Goal: Check status: Check status

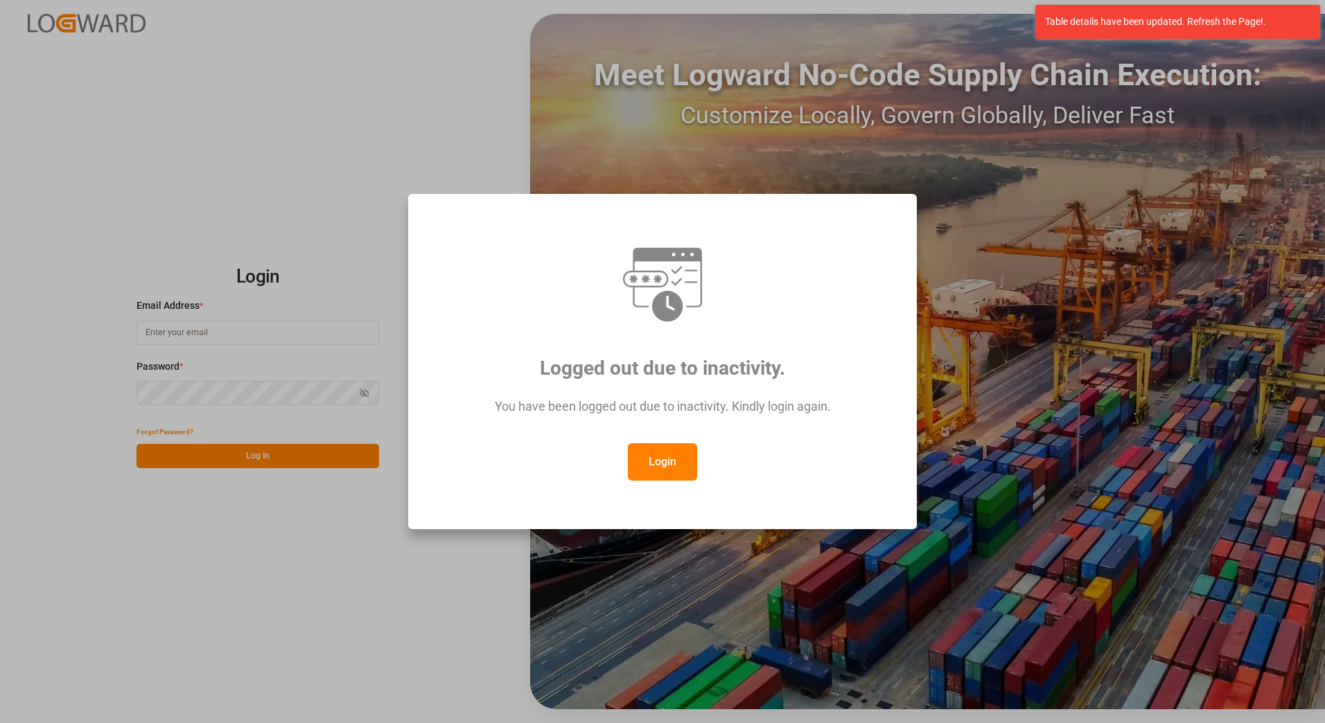
type input "[PERSON_NAME][EMAIL_ADDRESS][PERSON_NAME][DOMAIN_NAME]"
click at [666, 472] on button "Login" at bounding box center [662, 461] width 69 height 37
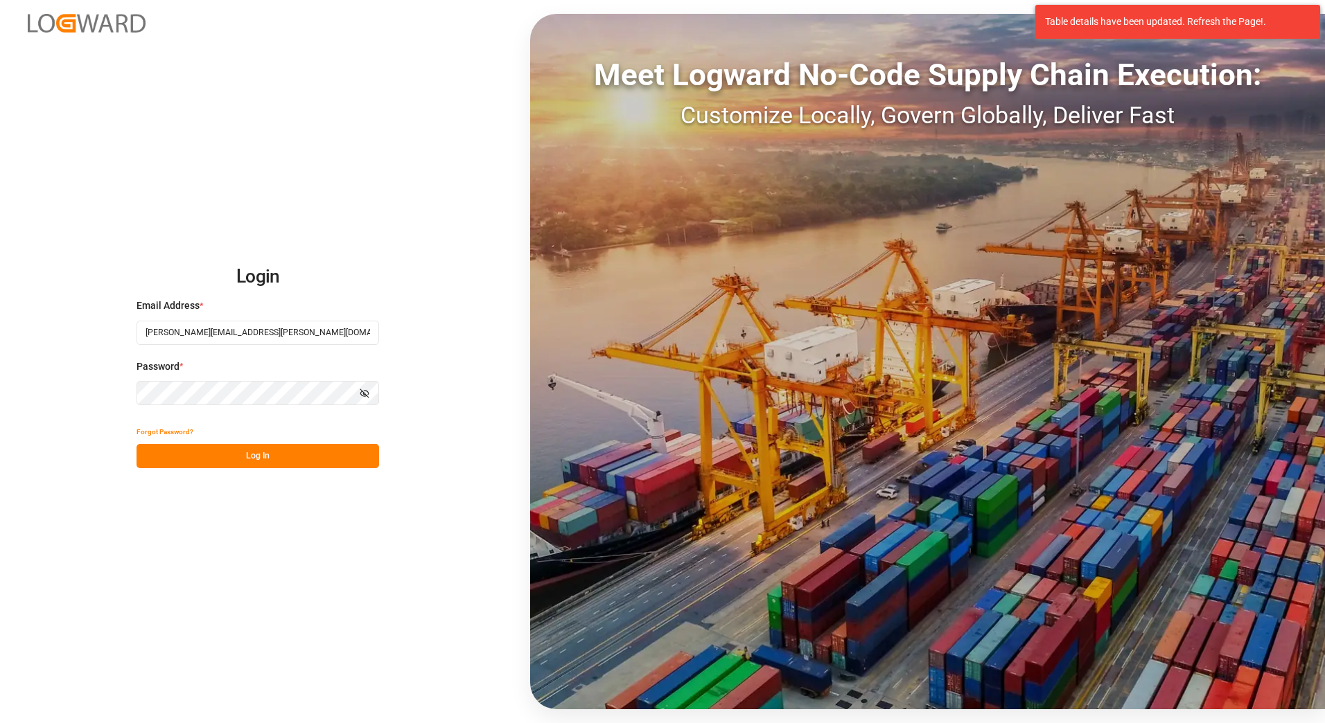
click at [252, 451] on button "Log In" at bounding box center [258, 456] width 243 height 24
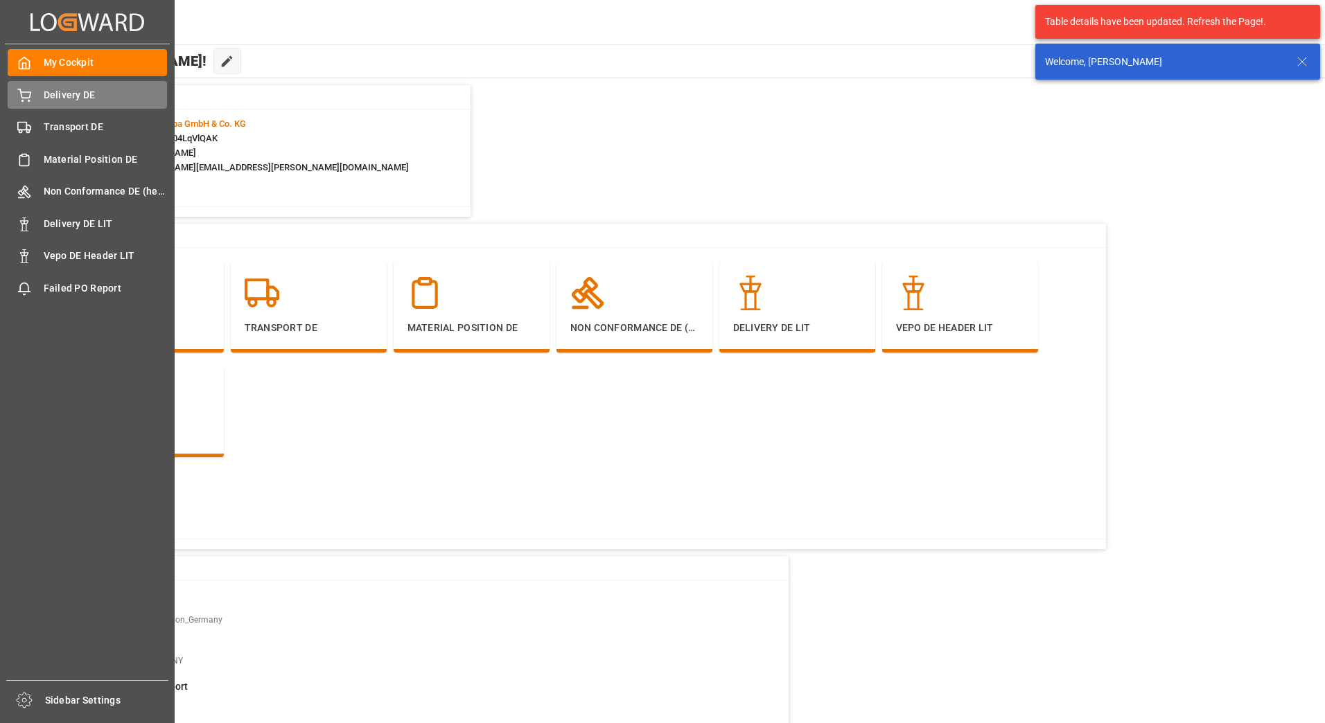
click at [32, 86] on div "Delivery DE Delivery DE" at bounding box center [87, 94] width 159 height 27
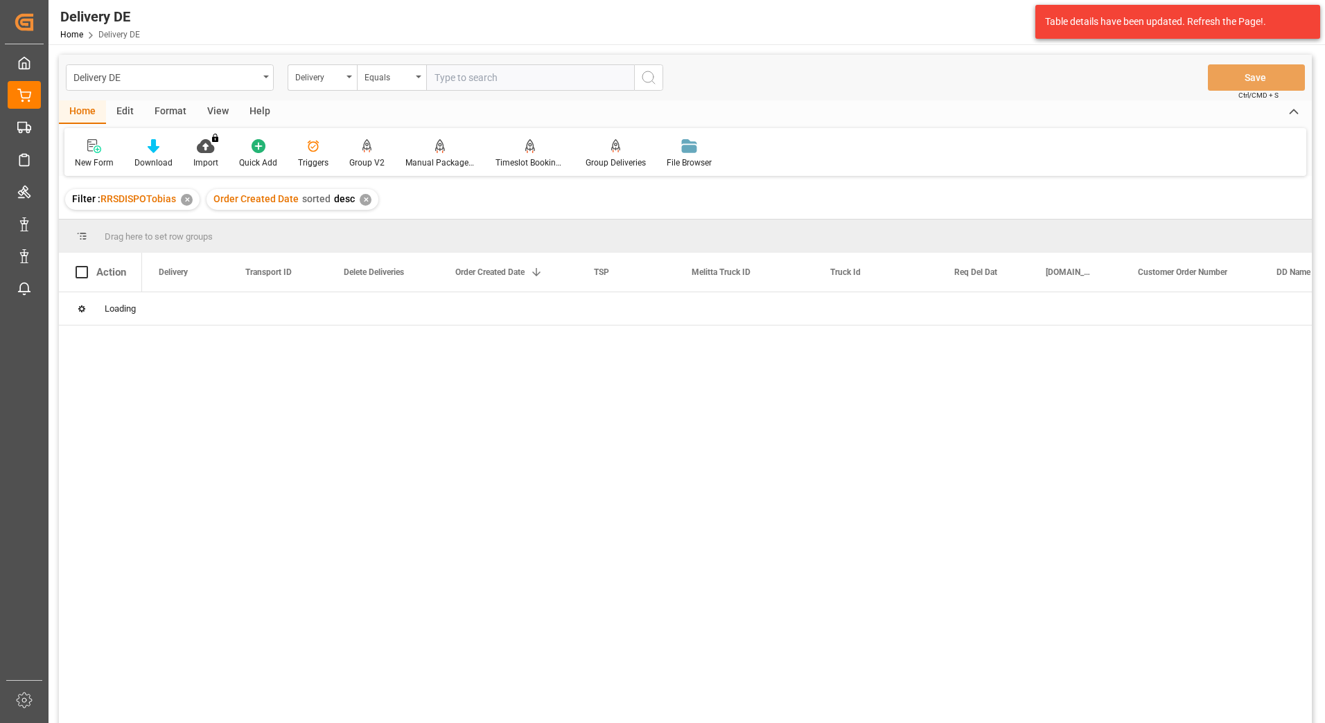
click at [436, 387] on div at bounding box center [727, 512] width 1170 height 440
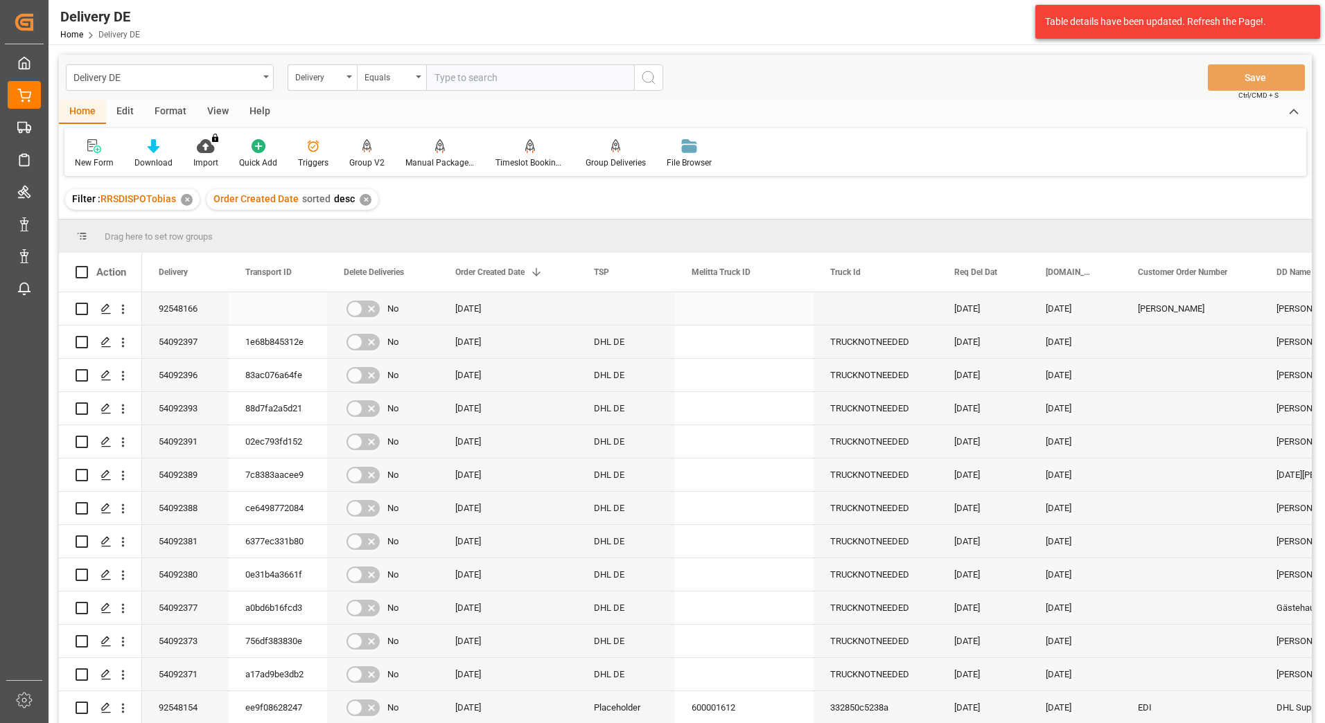
click at [83, 307] on input "Press Space to toggle row selection (unchecked)" at bounding box center [82, 309] width 12 height 12
checkbox input "true"
click at [427, 160] on div "Manual Package TypeDetermination" at bounding box center [439, 163] width 69 height 12
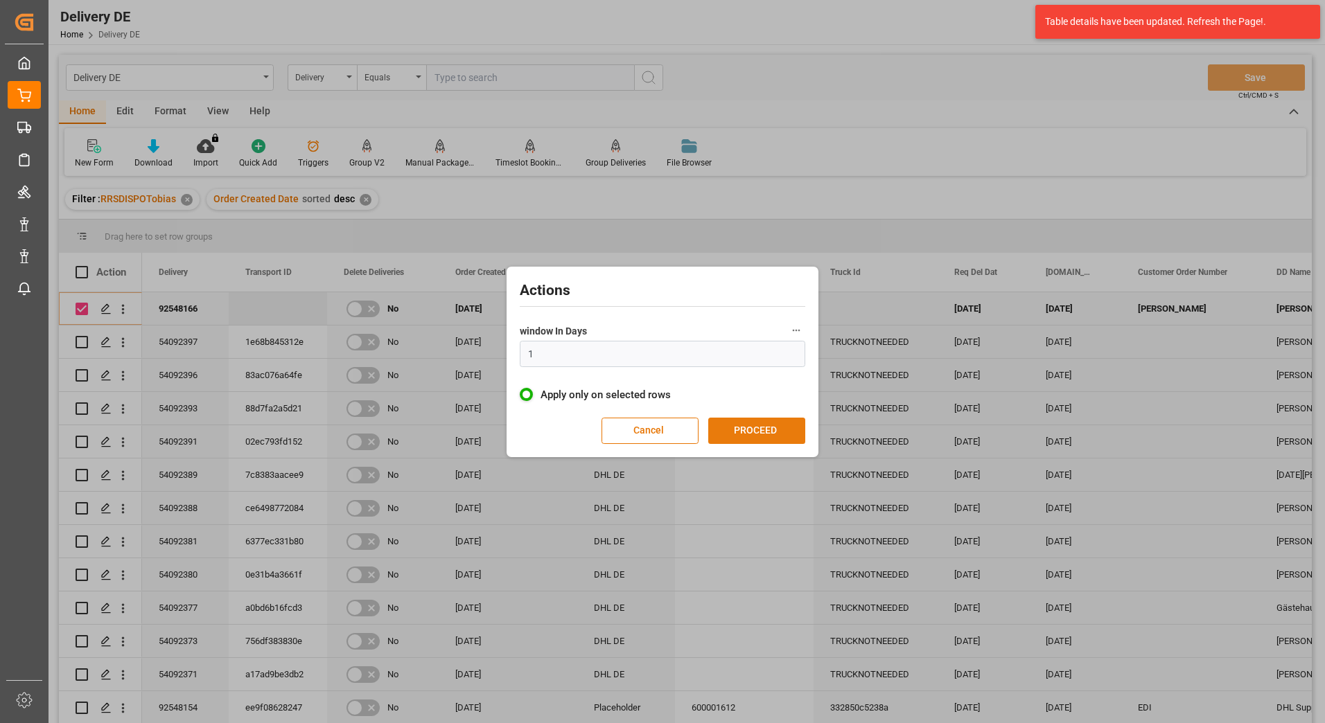
click at [743, 437] on button "PROCEED" at bounding box center [756, 431] width 97 height 26
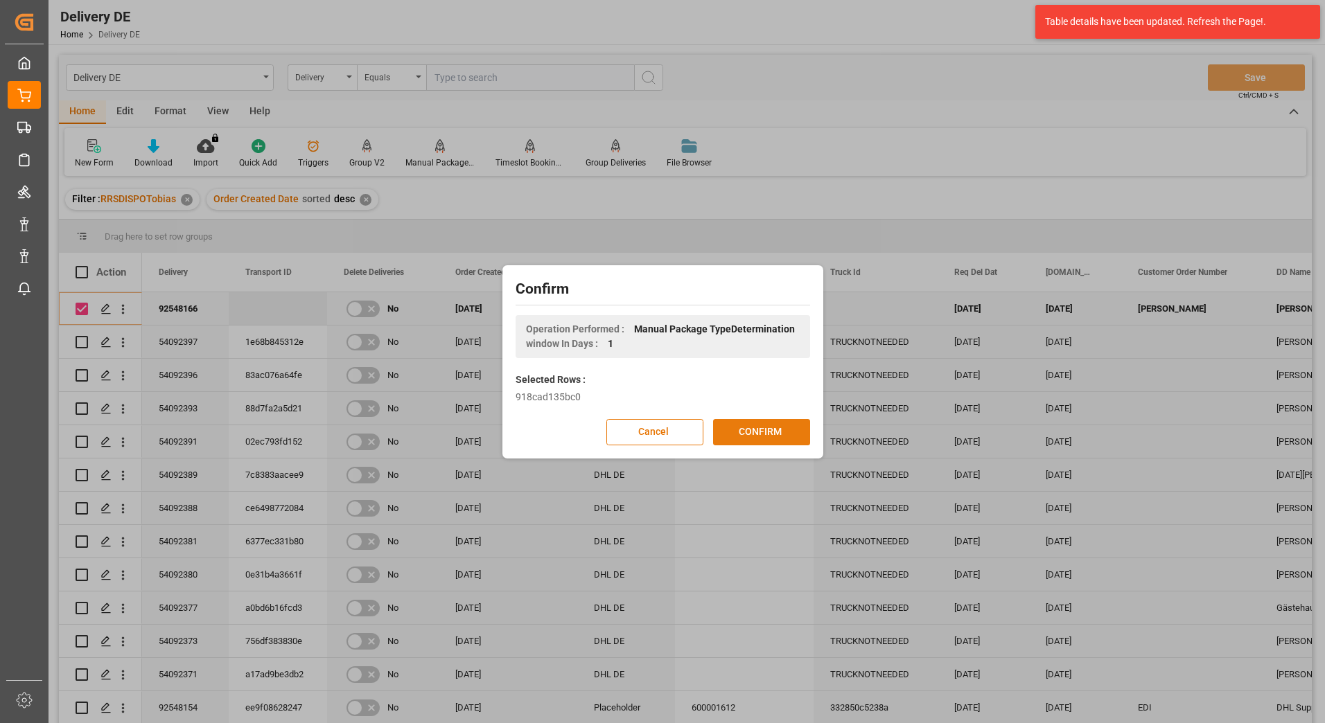
click at [743, 428] on button "CONFIRM" at bounding box center [761, 432] width 97 height 26
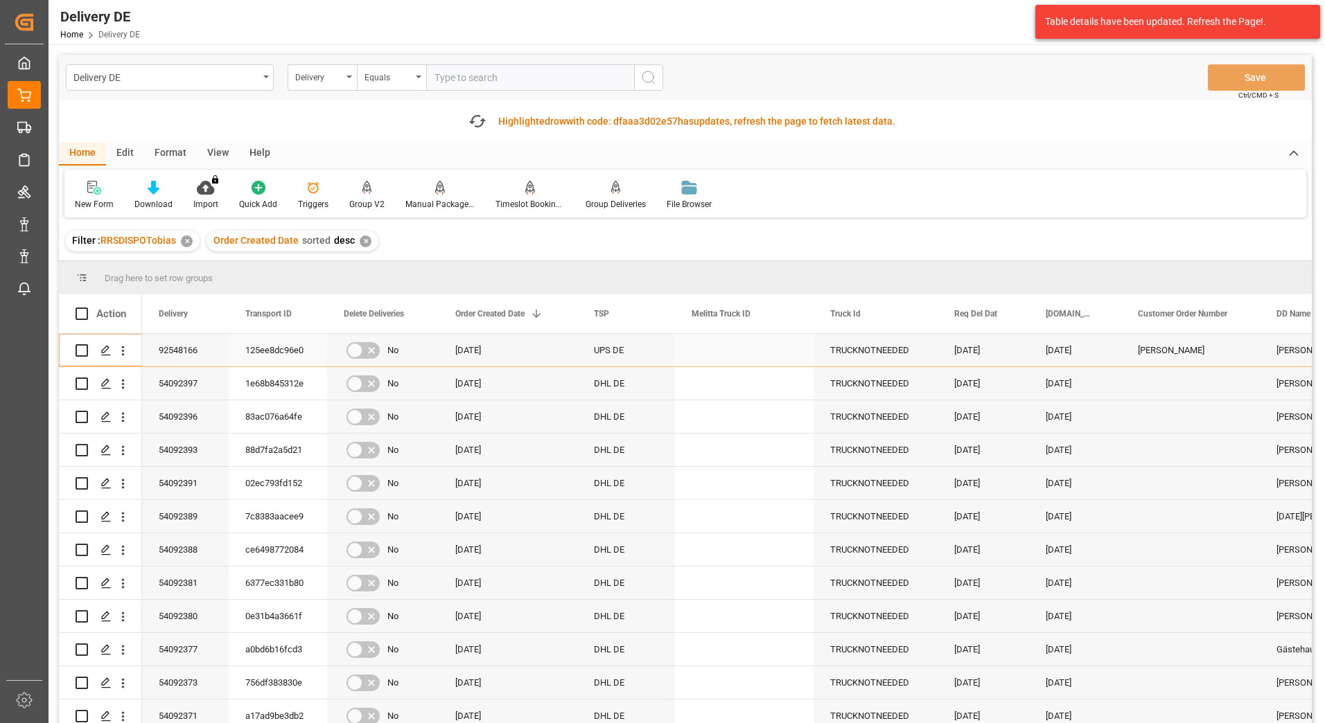
click at [178, 351] on div "92548166" at bounding box center [185, 350] width 87 height 33
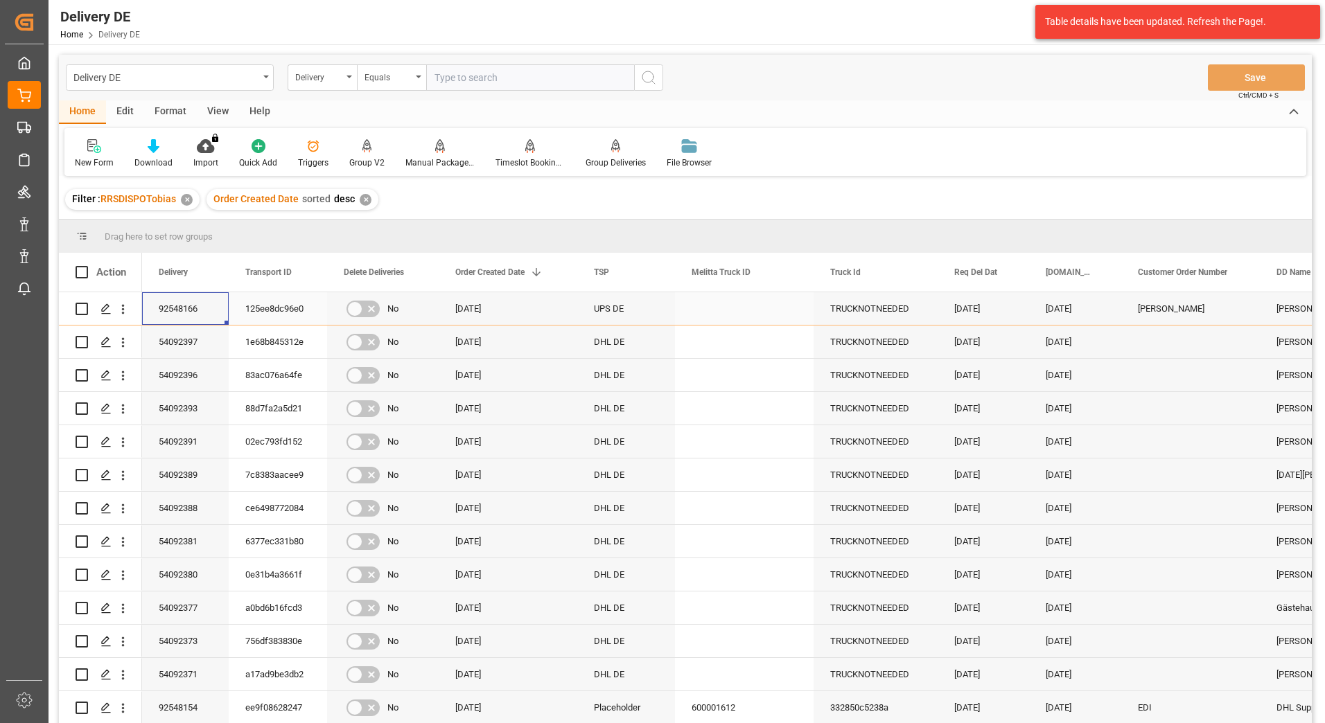
click at [183, 306] on div "92548166" at bounding box center [185, 308] width 87 height 33
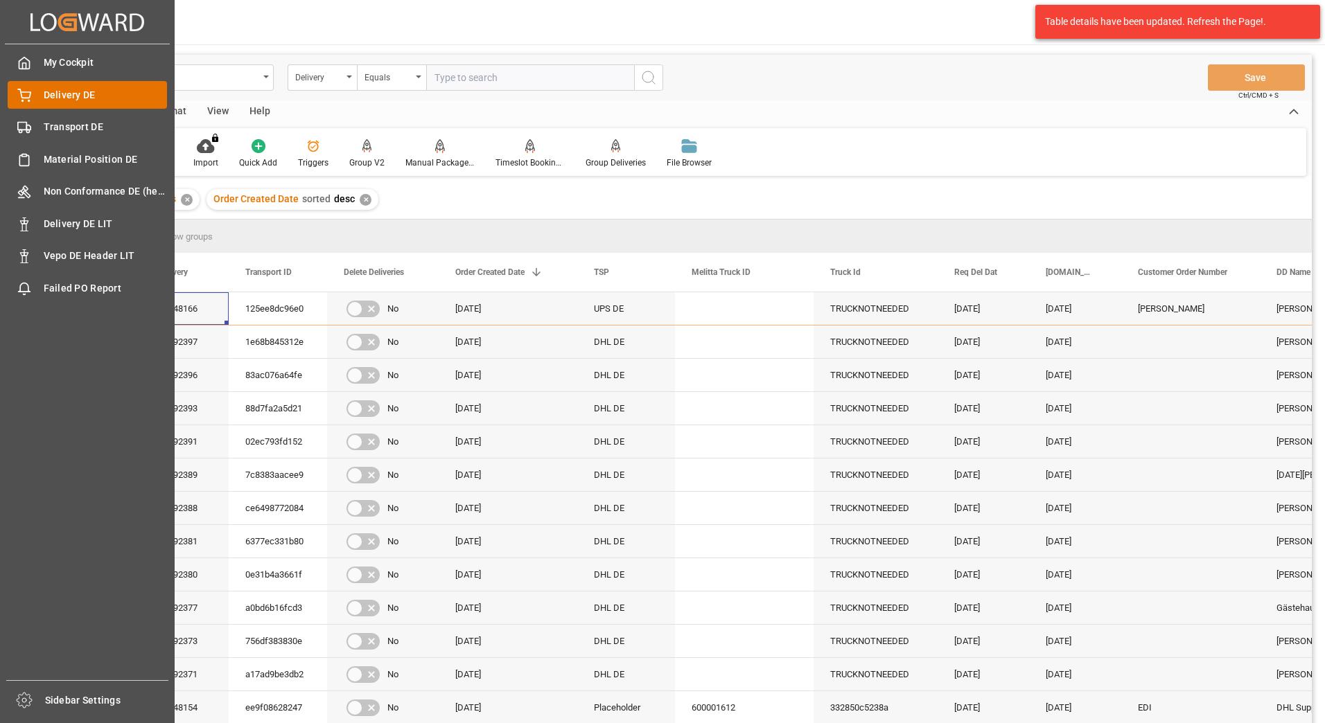
click at [28, 91] on icon at bounding box center [24, 96] width 14 height 14
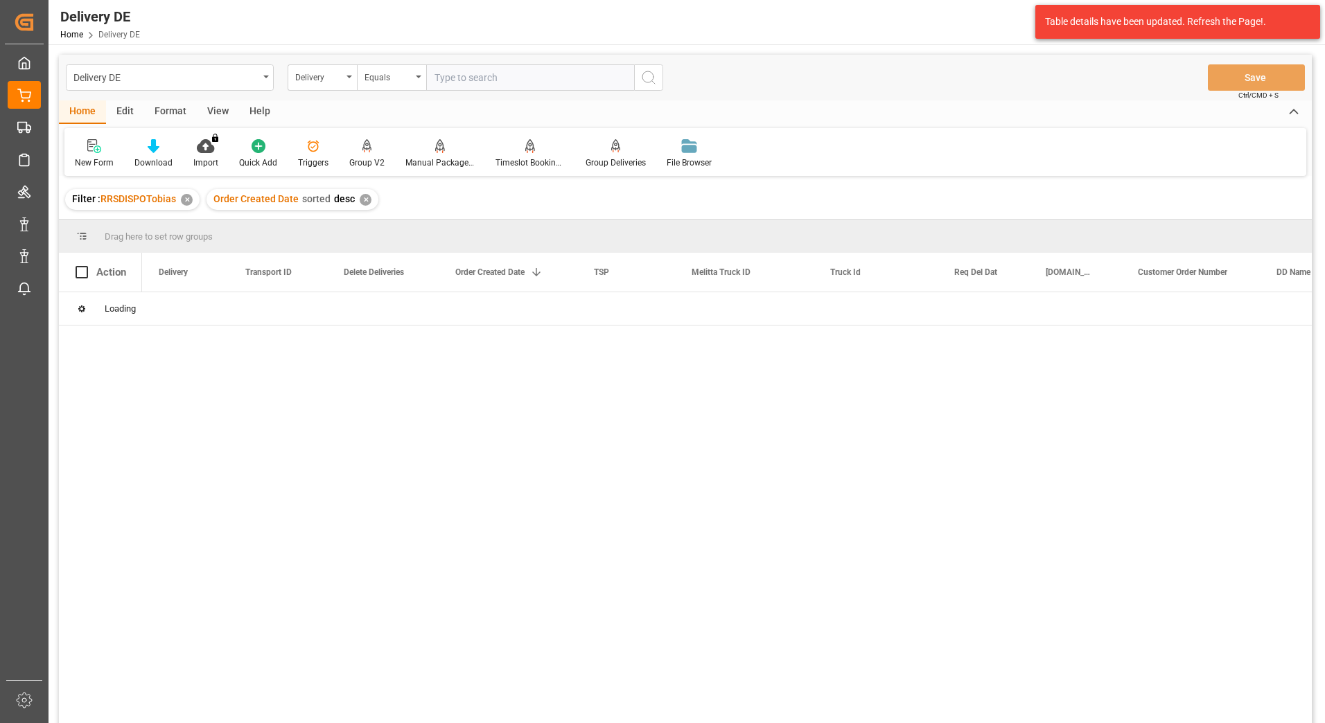
click at [459, 80] on input "text" at bounding box center [530, 77] width 208 height 26
paste input "92461950"
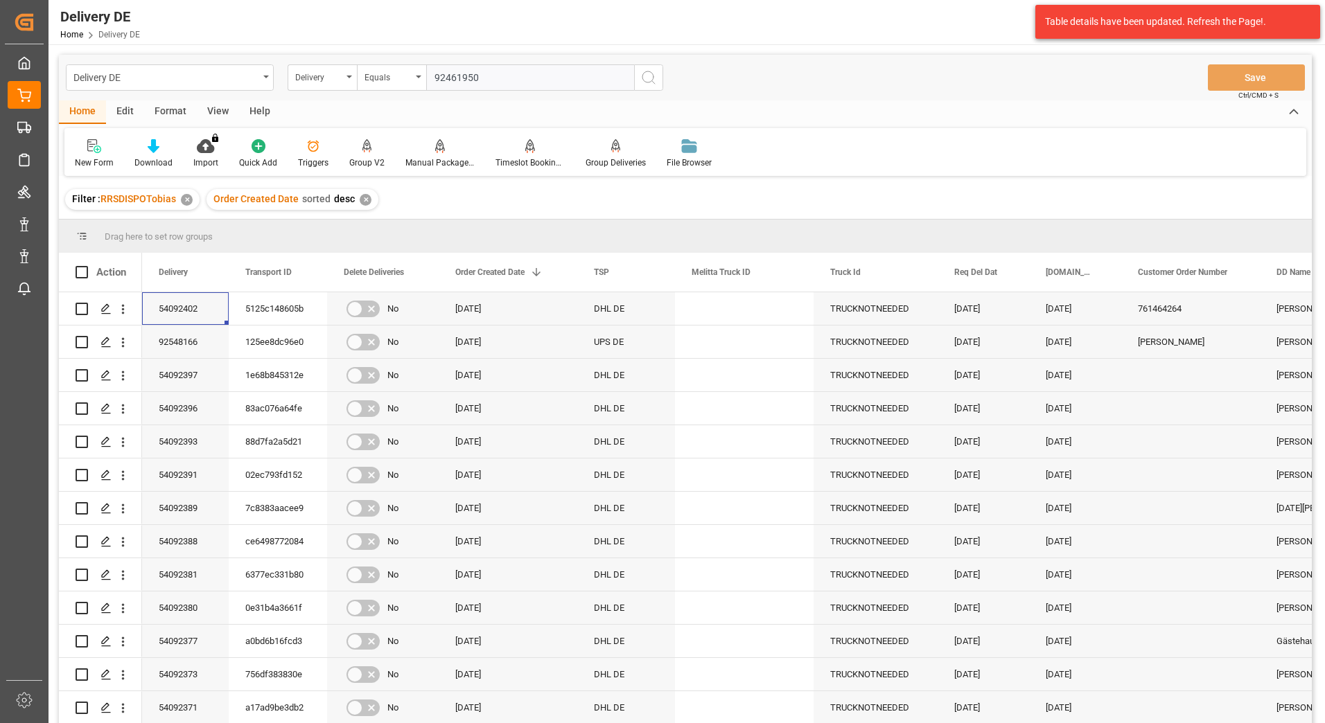
type input "92461950"
click at [651, 82] on icon "search button" at bounding box center [648, 77] width 17 height 17
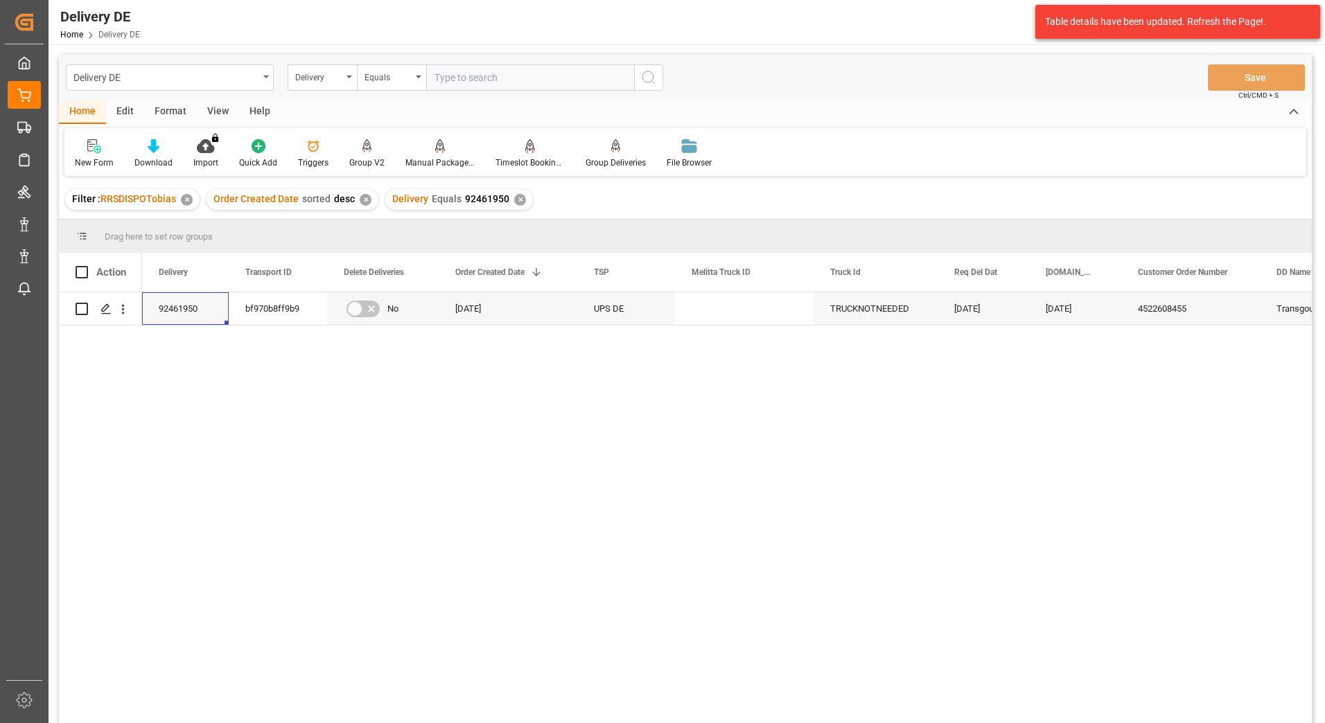
click at [446, 77] on input "text" at bounding box center [530, 77] width 208 height 26
paste input "92461915"
type input "92461915"
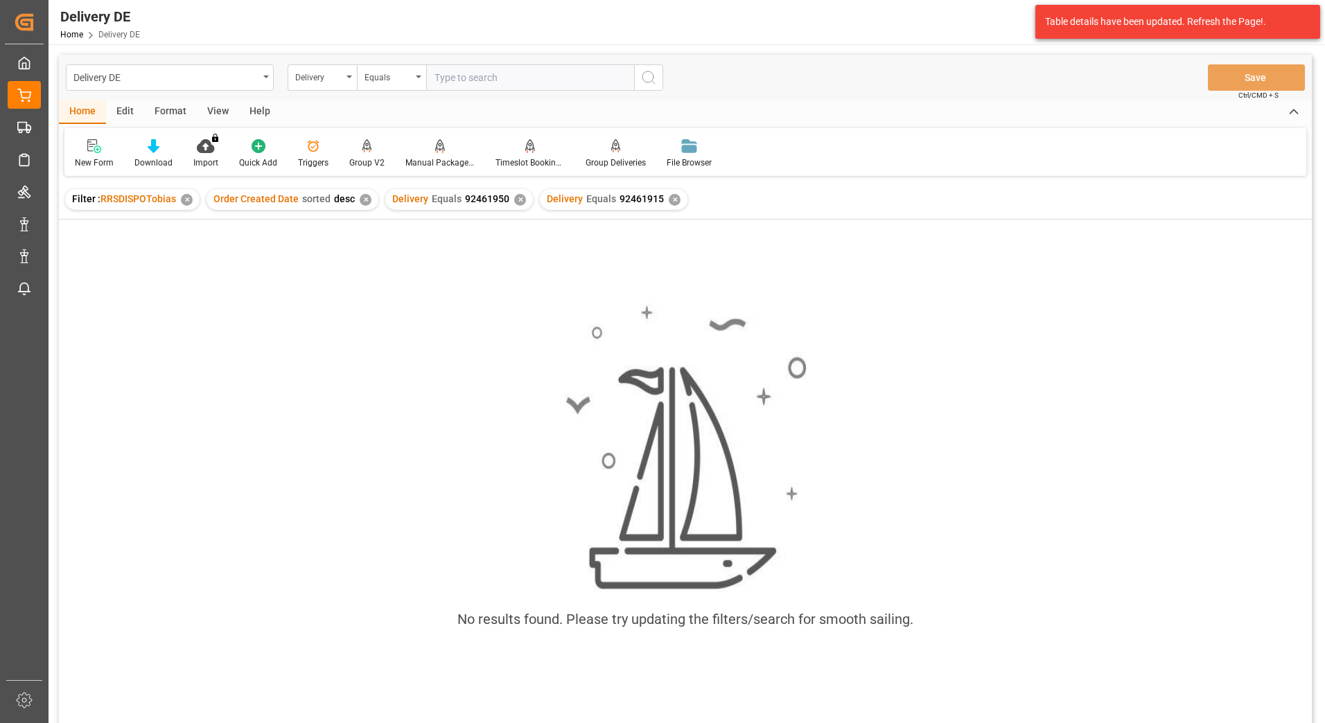
click at [514, 196] on div "✕" at bounding box center [520, 200] width 12 height 12
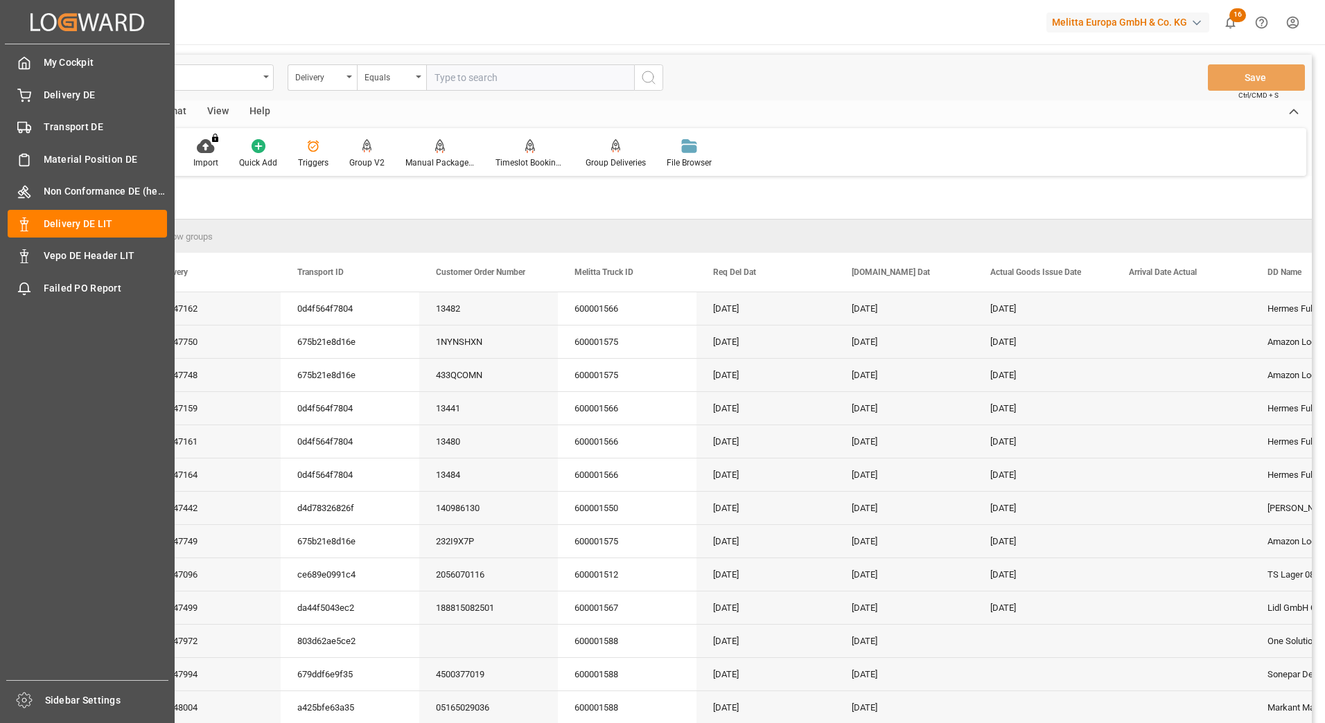
scroll to position [554, 0]
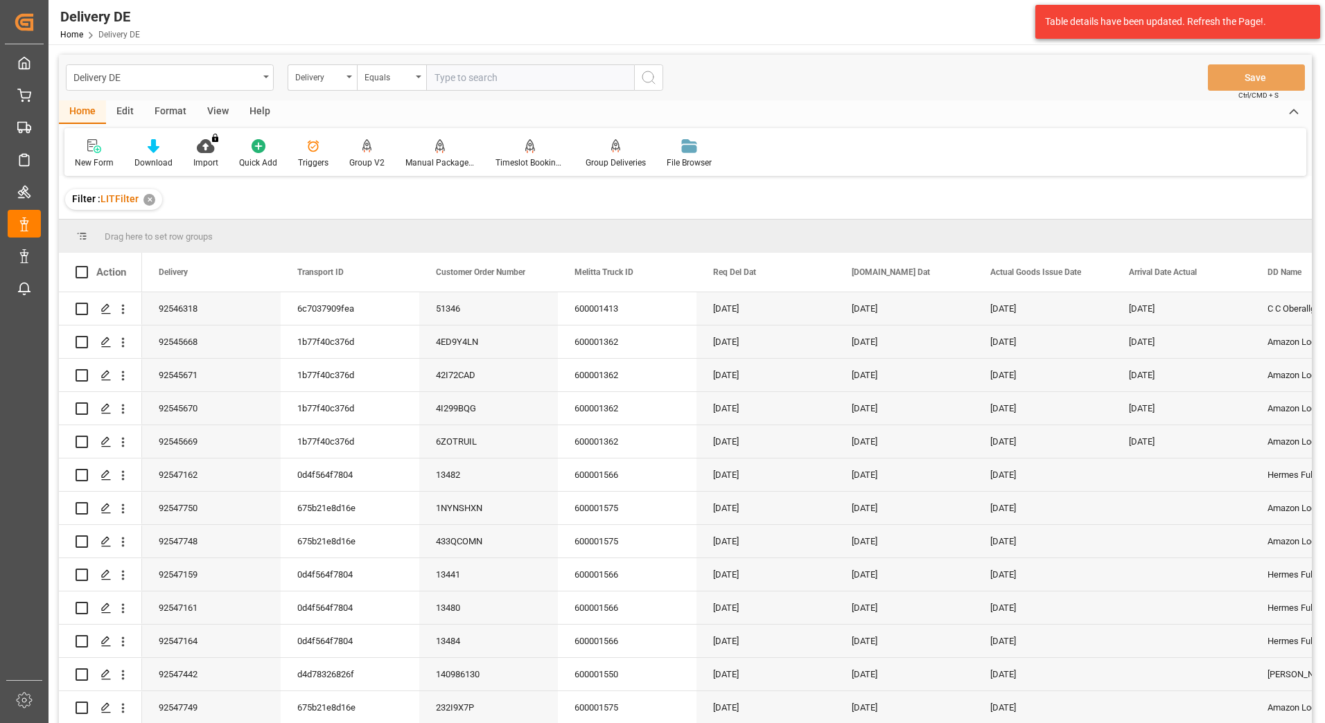
click at [464, 82] on input "text" at bounding box center [530, 77] width 208 height 26
paste input "92547918"
type input "92547918"
click at [657, 78] on button "search button" at bounding box center [648, 77] width 29 height 26
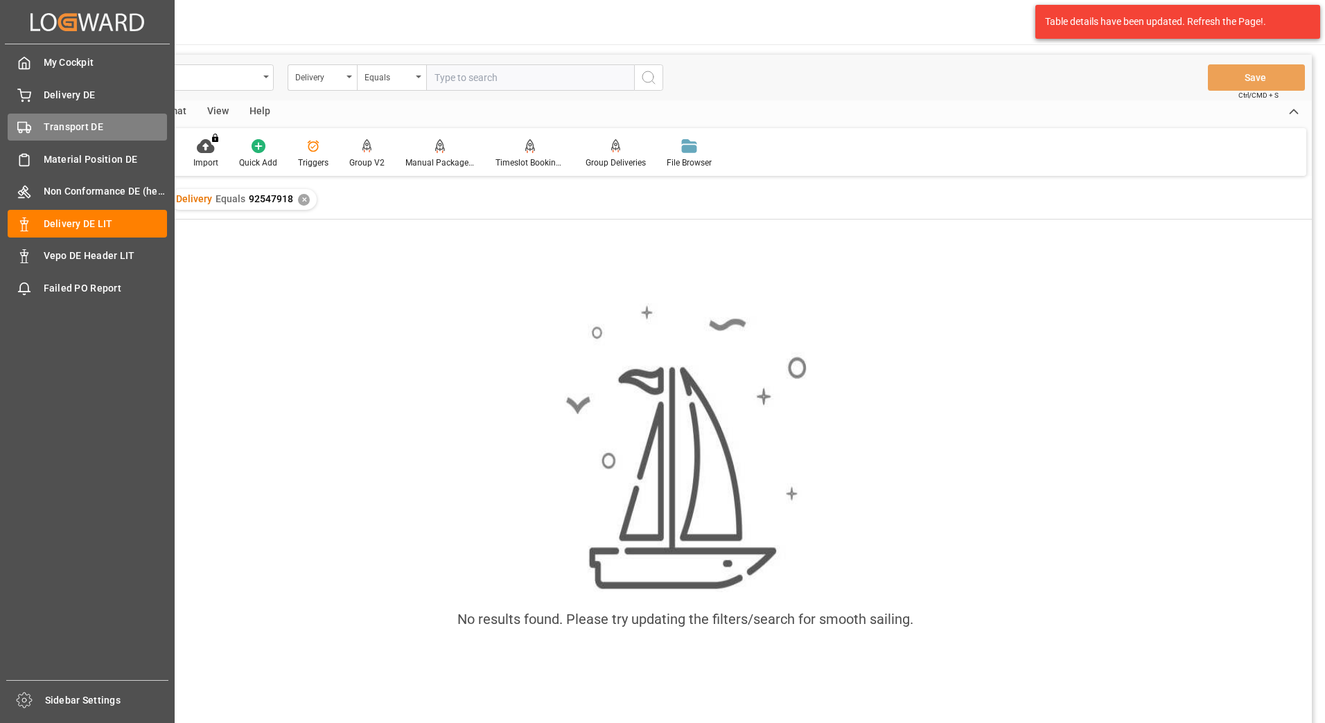
click at [35, 125] on div "Transport DE Transport DE" at bounding box center [87, 127] width 159 height 27
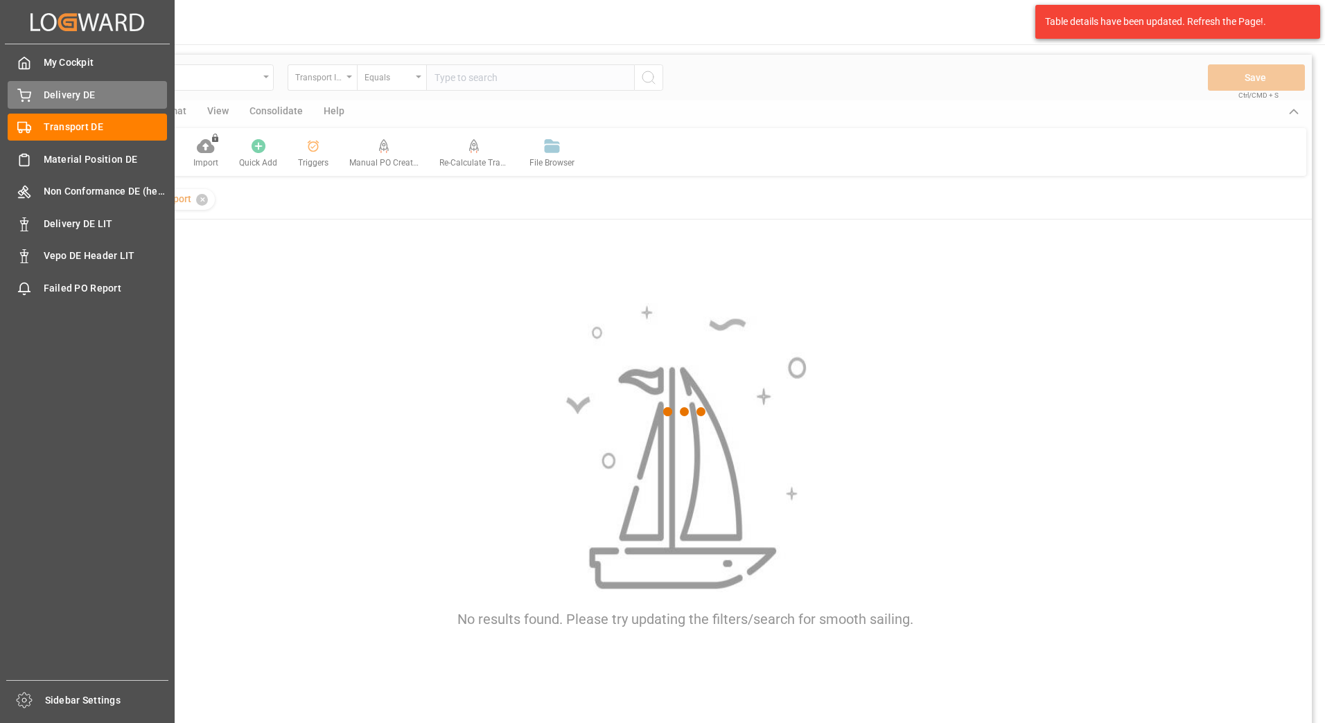
click at [65, 100] on span "Delivery DE" at bounding box center [106, 95] width 124 height 15
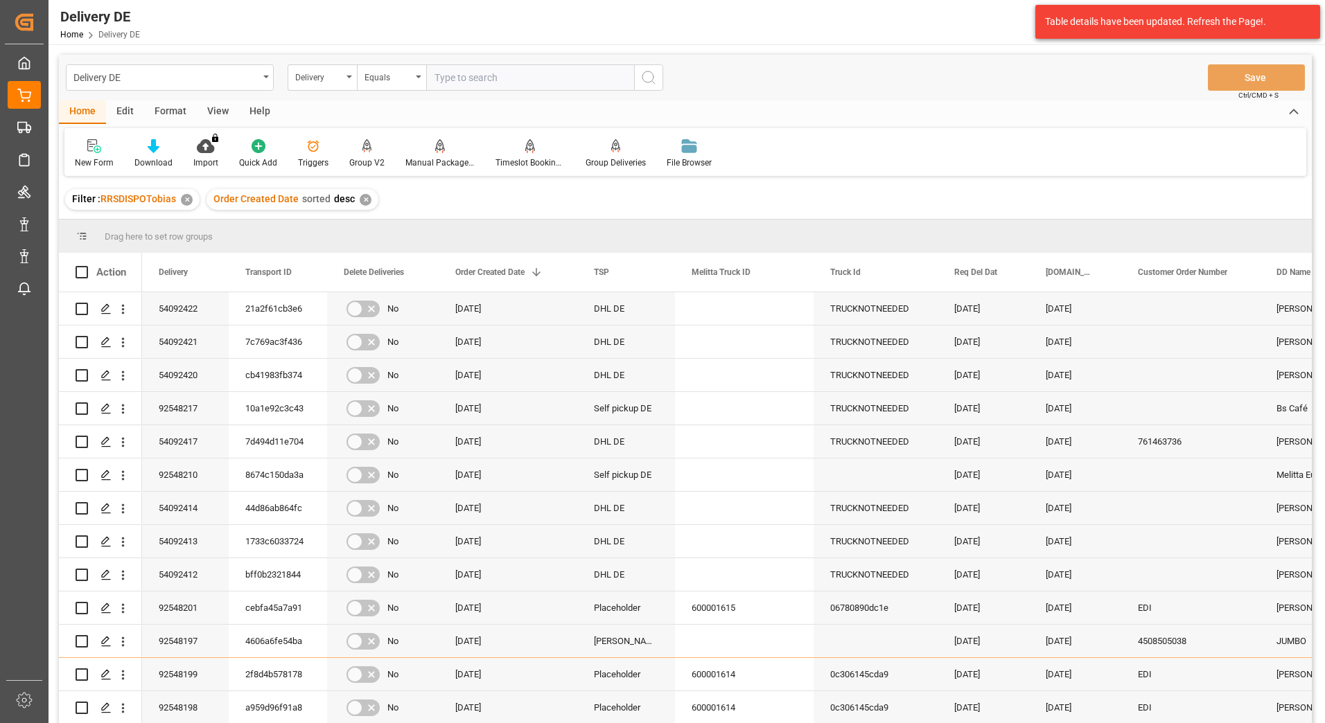
click at [472, 84] on input "text" at bounding box center [530, 77] width 208 height 26
paste input "92547918"
type input "92547918"
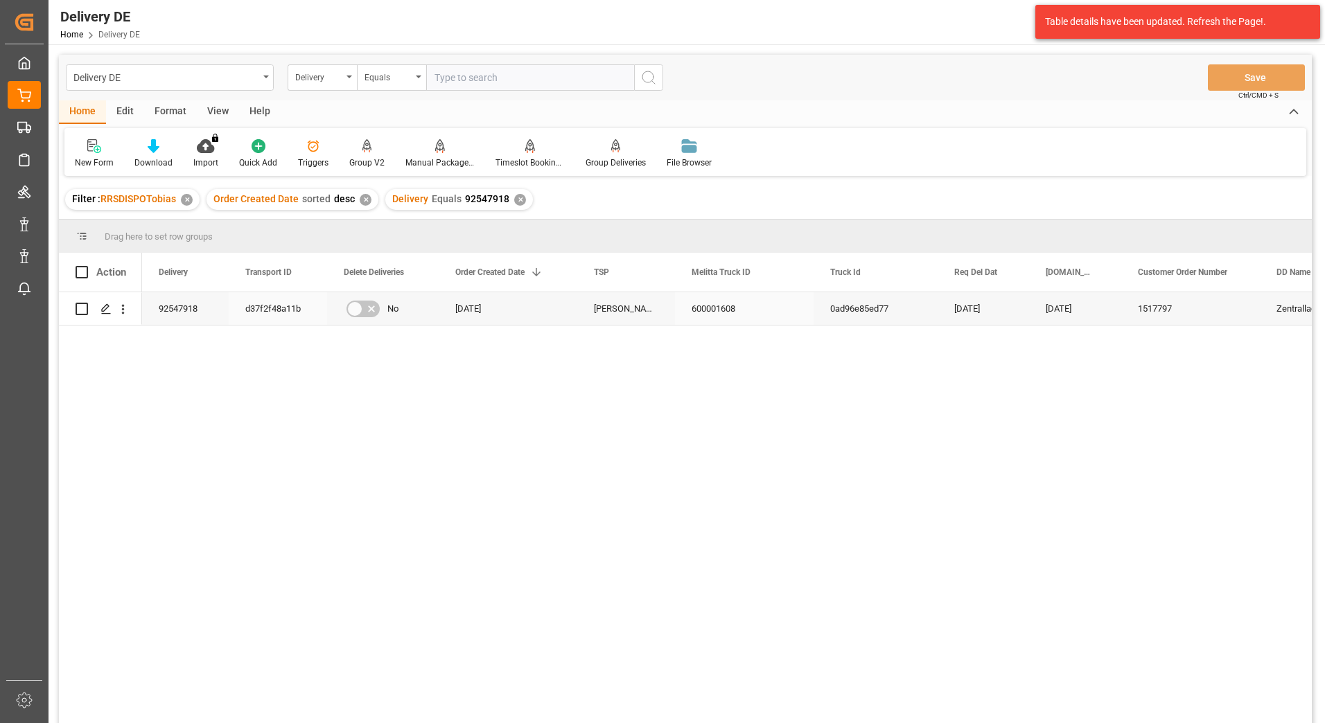
click at [274, 308] on div "d37f2f48a11b" at bounding box center [278, 308] width 98 height 33
click at [478, 79] on input "text" at bounding box center [530, 77] width 208 height 26
paste input "92548057"
type input "92548057"
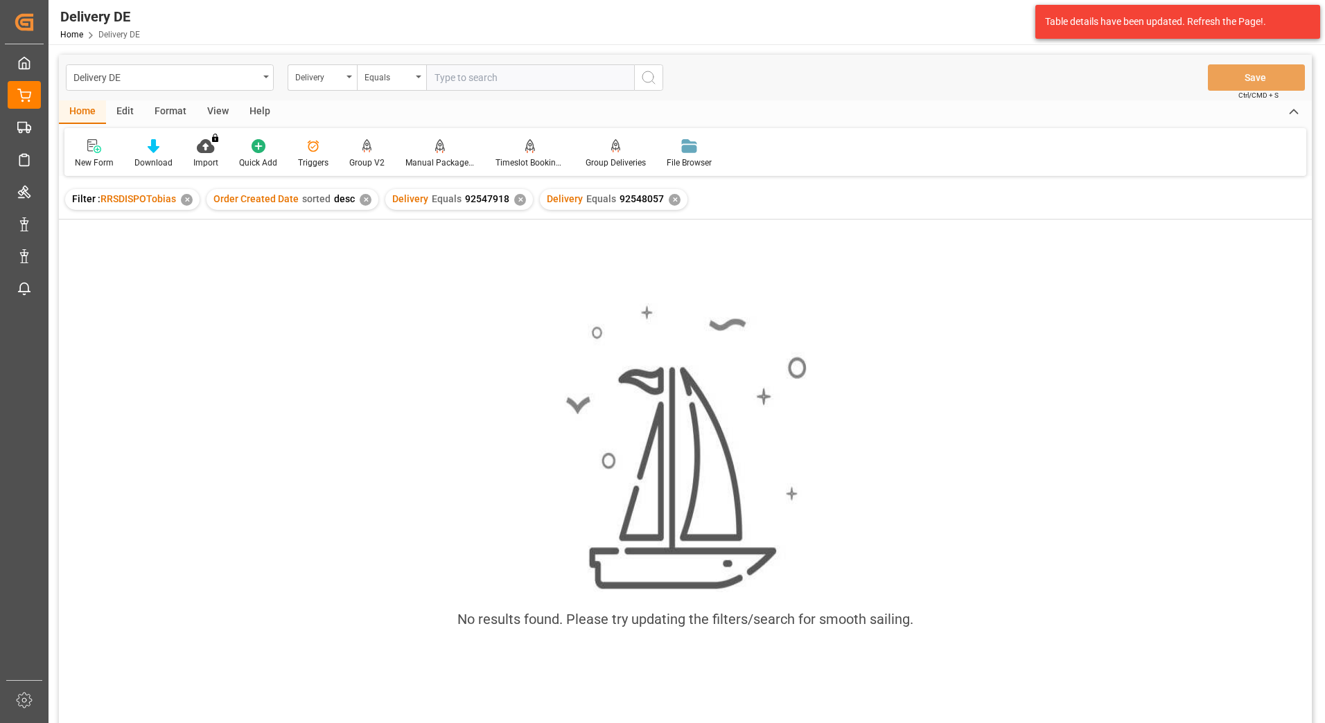
click at [514, 197] on div "✕" at bounding box center [520, 200] width 12 height 12
